Goal: Information Seeking & Learning: Learn about a topic

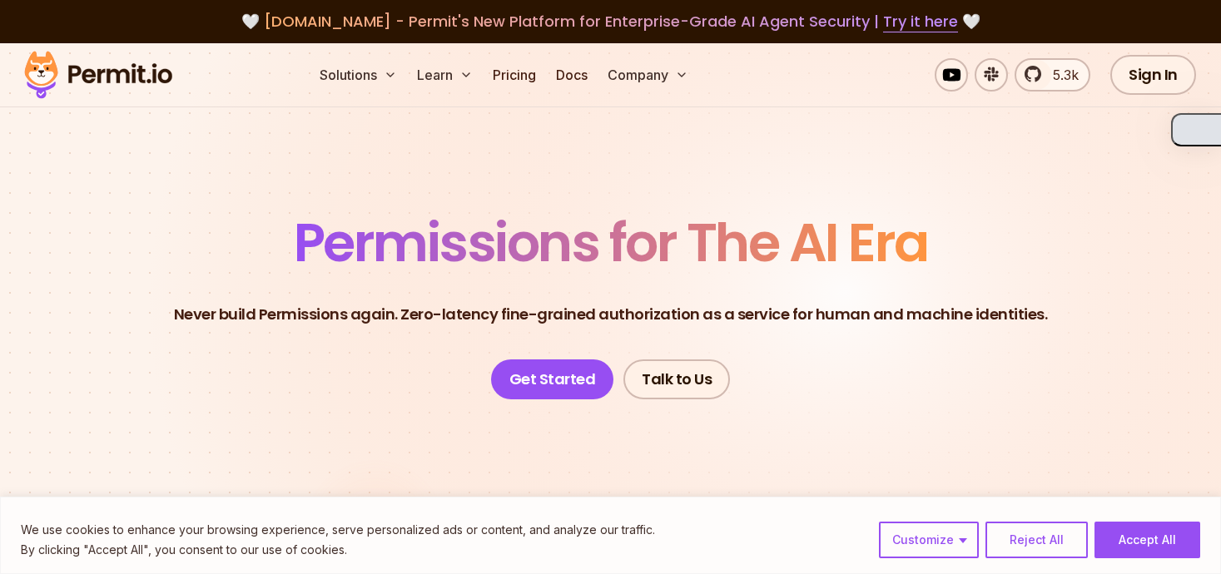
click at [1199, 117] on button "button" at bounding box center [1196, 129] width 50 height 33
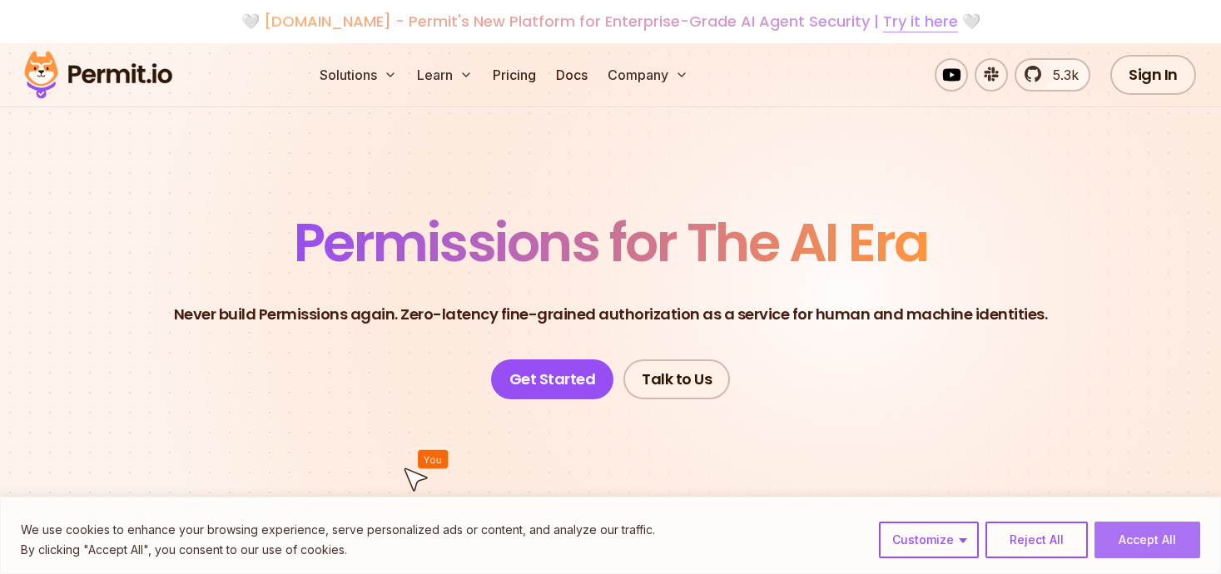
click at [1146, 547] on button "Accept All" at bounding box center [1148, 540] width 106 height 37
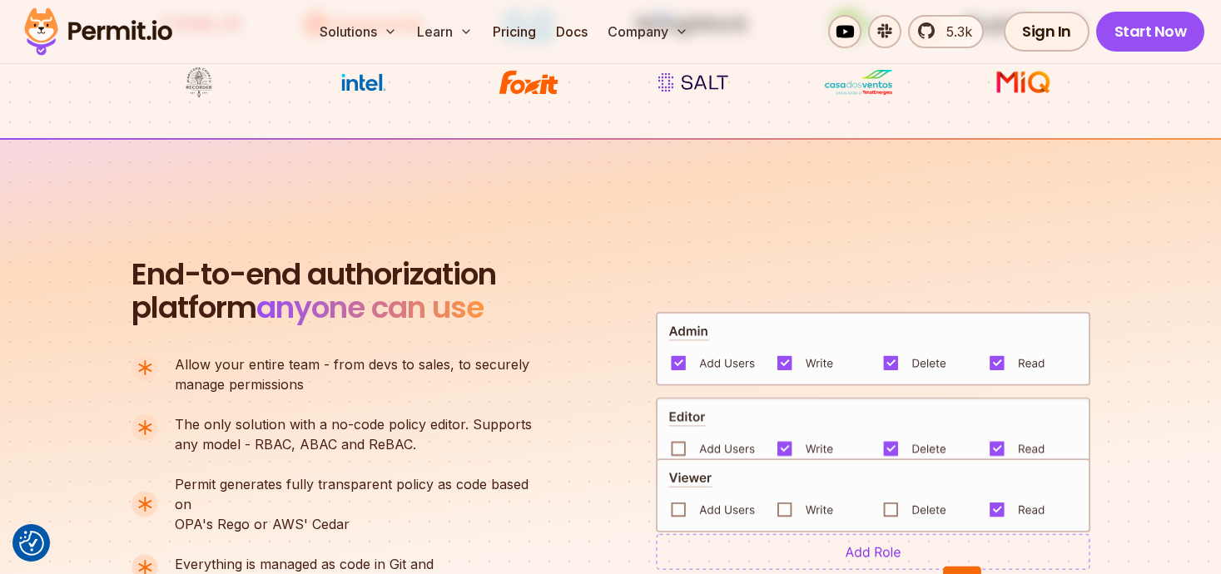
scroll to position [992, 0]
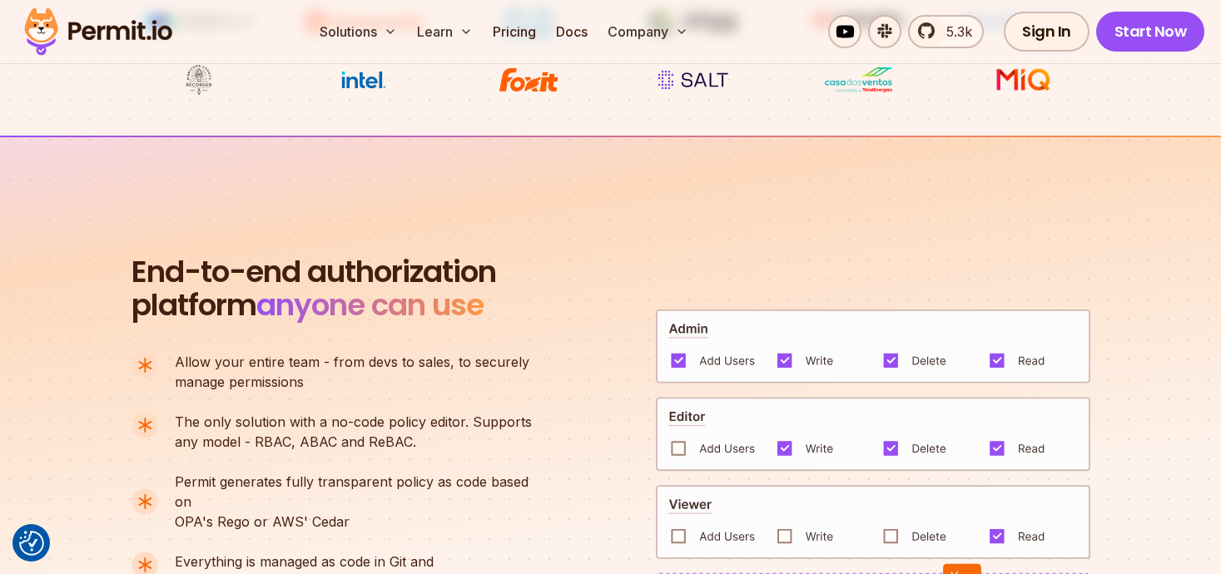
click at [267, 438] on p "The only solution with a no-code policy editor. Supports any model - RBAC, ABAC…" at bounding box center [353, 432] width 357 height 40
type textarea "****"
click at [267, 438] on p "The only solution with a no-code policy editor. Supports any model - RBAC, ABAC…" at bounding box center [353, 432] width 357 height 40
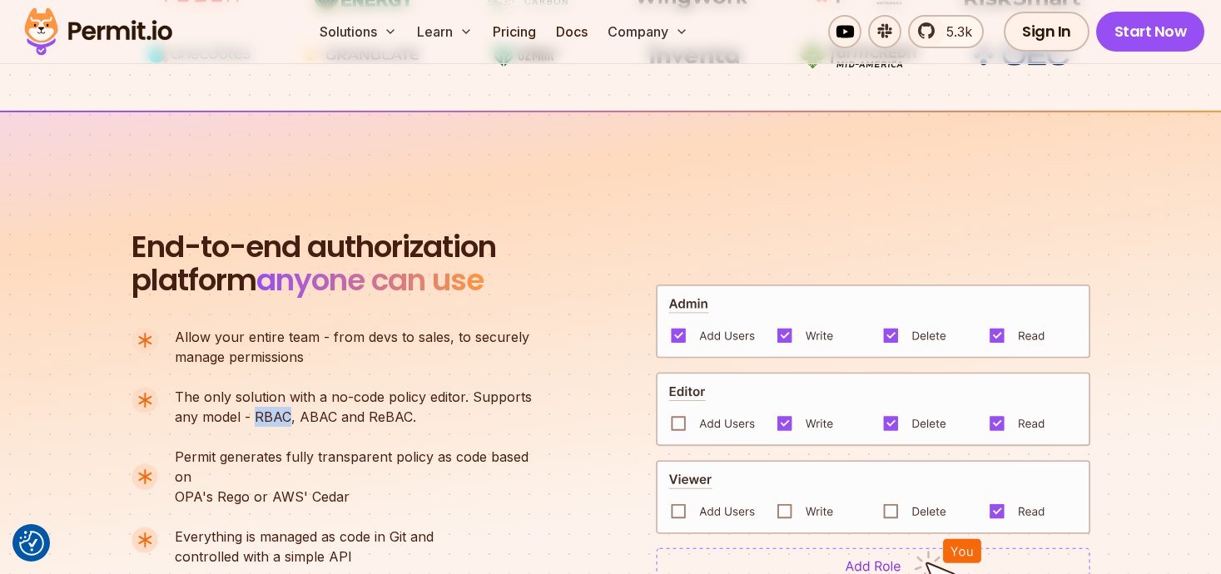
scroll to position [1025, 0]
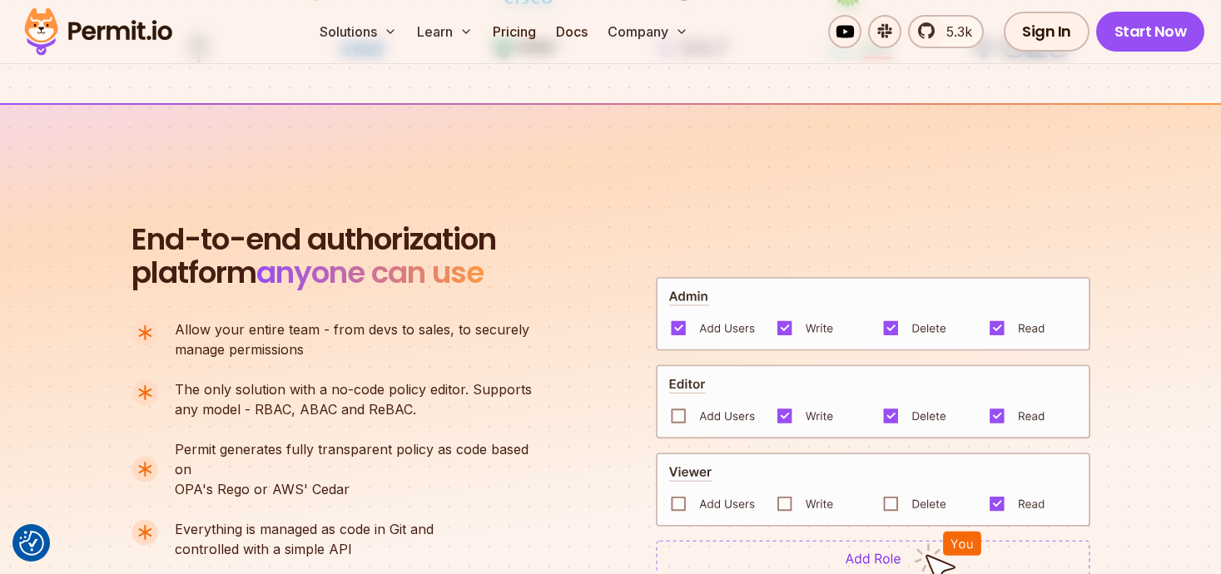
click at [495, 478] on p "Permit generates fully transparent policy as code based on OPA's [PERSON_NAME] …" at bounding box center [360, 470] width 371 height 60
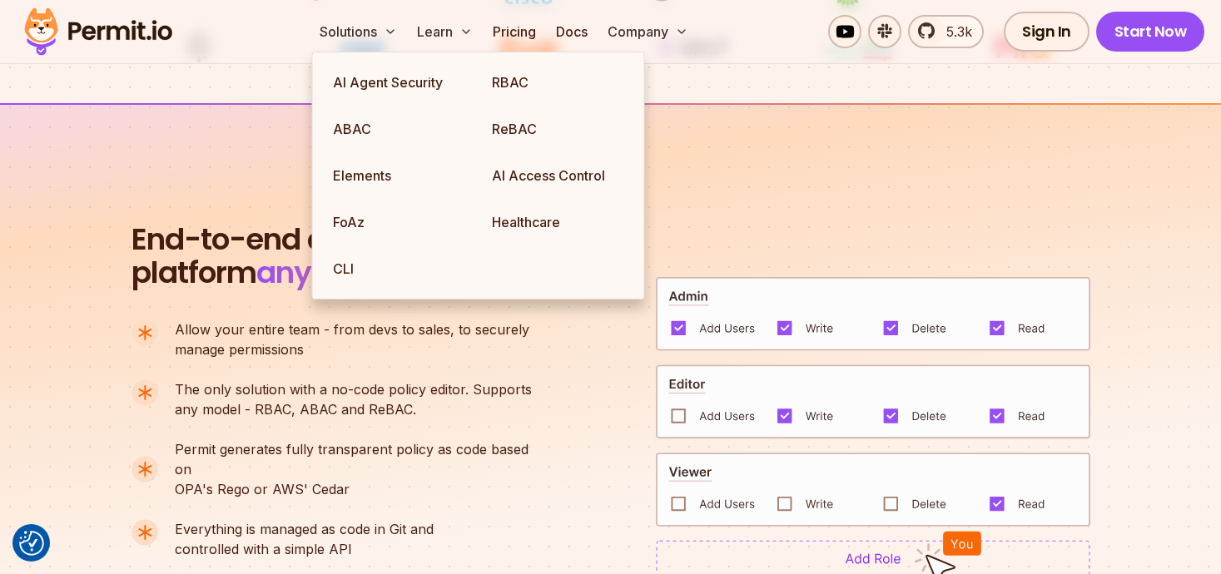
click at [355, 479] on p "Permit generates fully transparent policy as code based on OPA's [PERSON_NAME] …" at bounding box center [360, 470] width 371 height 60
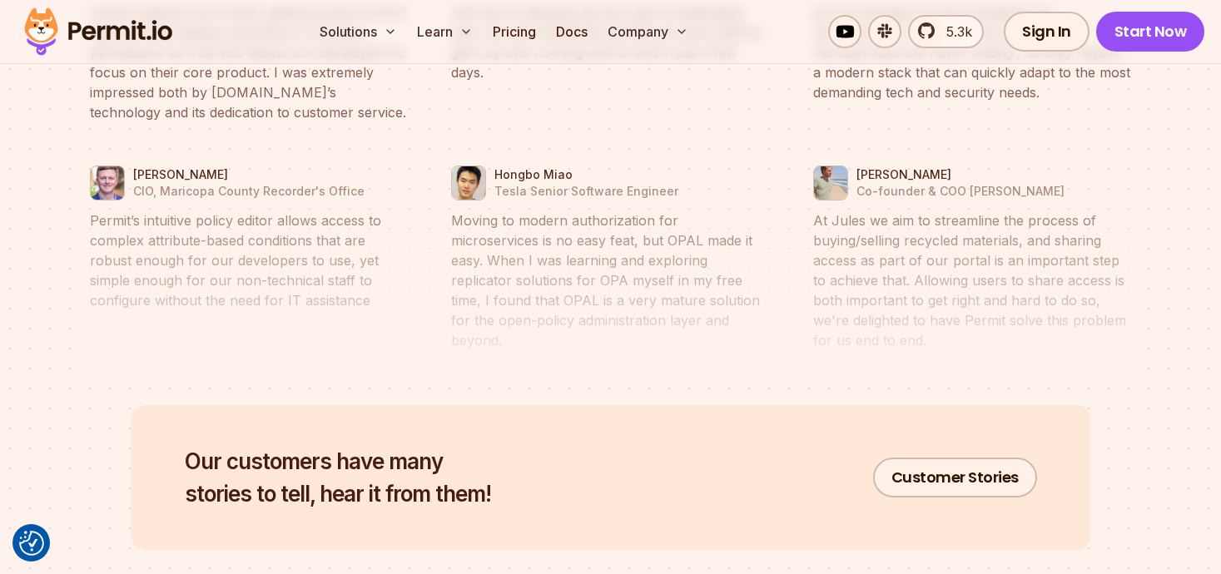
scroll to position [7922, 0]
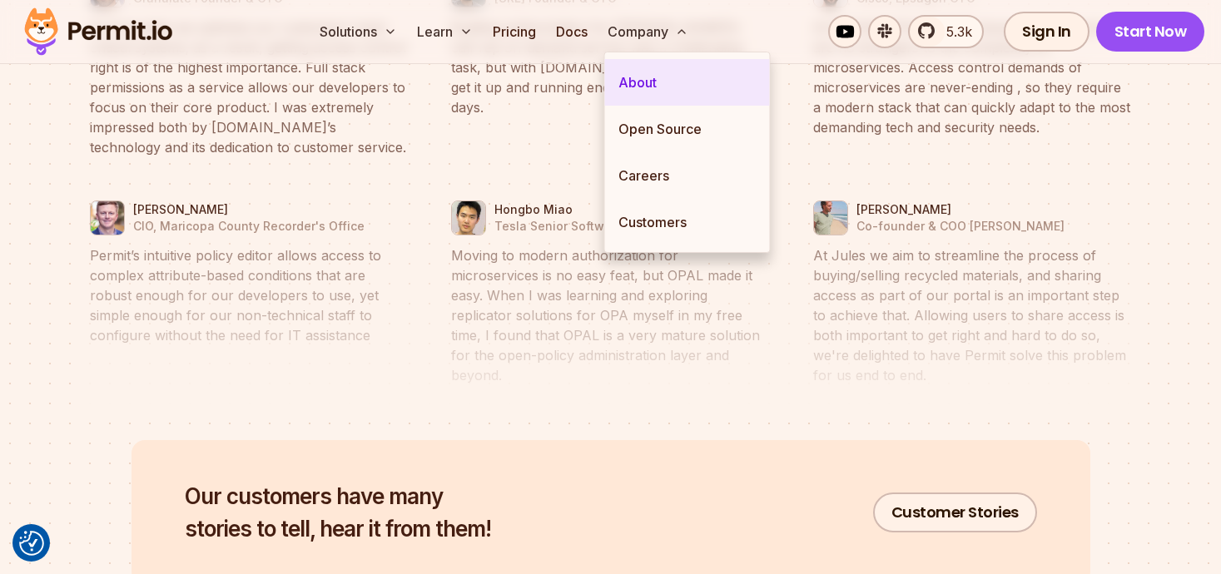
click at [648, 86] on link "About" at bounding box center [687, 82] width 165 height 47
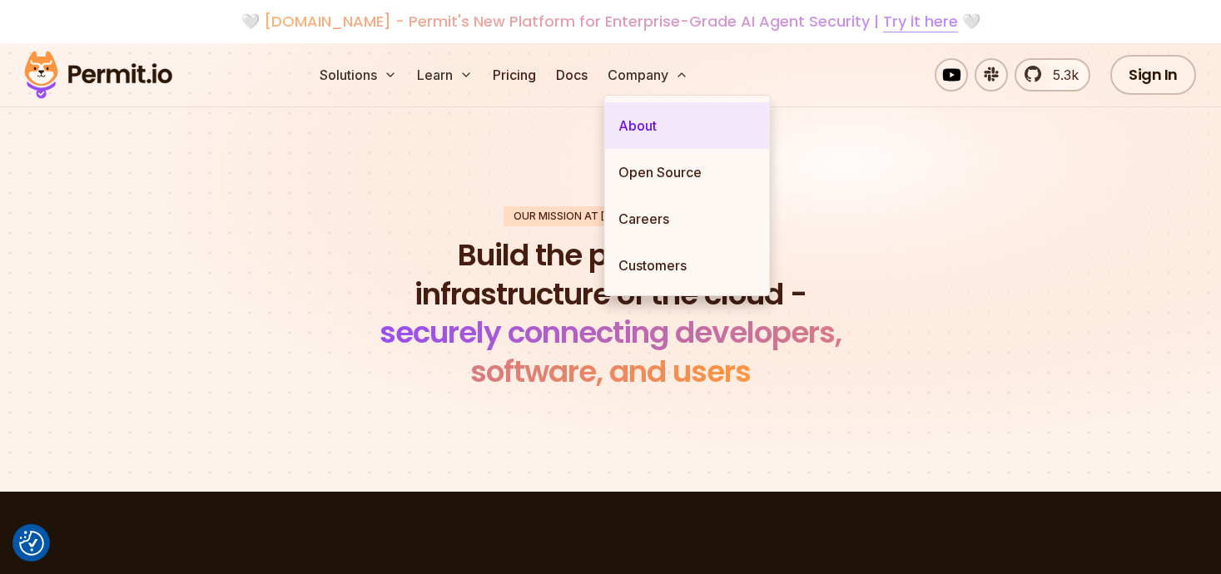
click at [645, 122] on link "About" at bounding box center [687, 125] width 165 height 47
click at [660, 123] on link "About" at bounding box center [687, 125] width 165 height 47
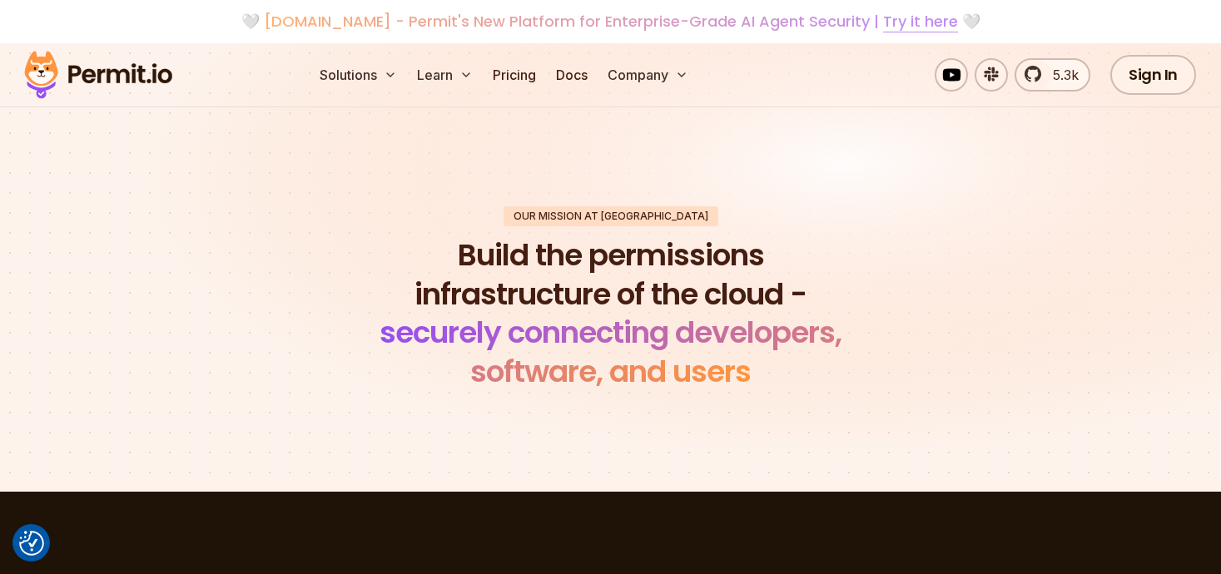
click at [699, 322] on span "securely connecting developers, software, and users" at bounding box center [611, 352] width 462 height 82
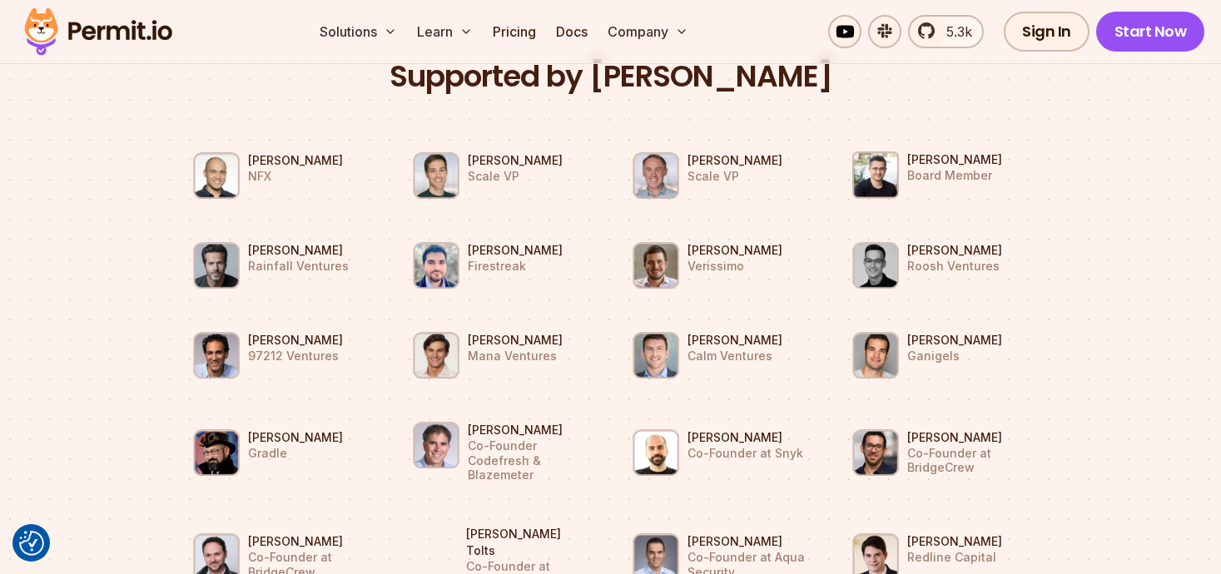
scroll to position [1517, 0]
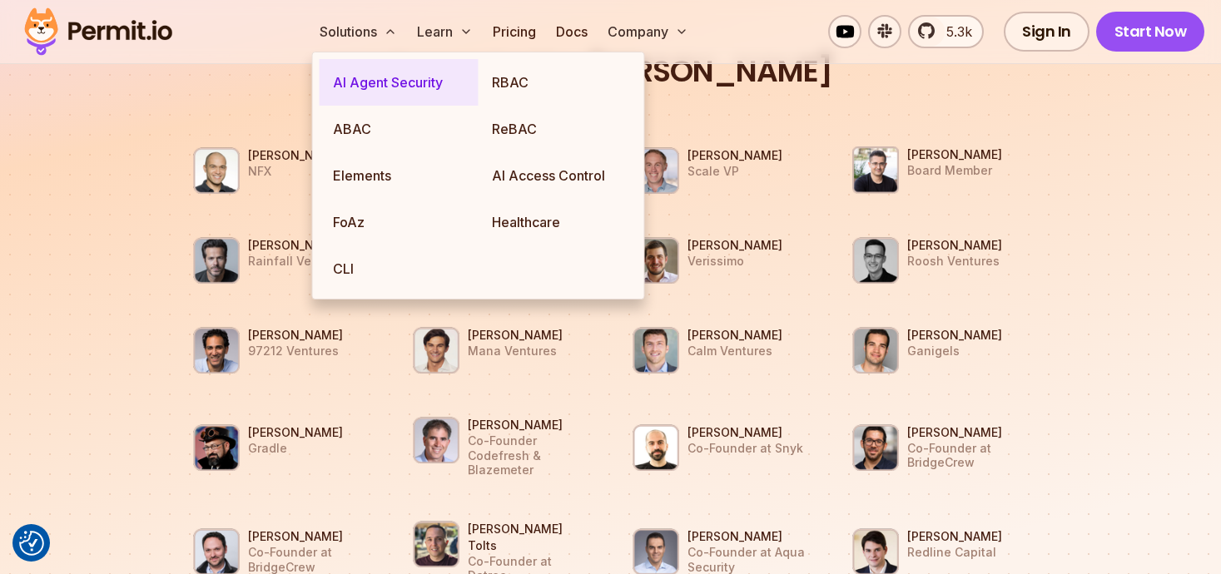
click at [365, 77] on link "AI Agent Security" at bounding box center [399, 82] width 159 height 47
